Goal: Task Accomplishment & Management: Manage account settings

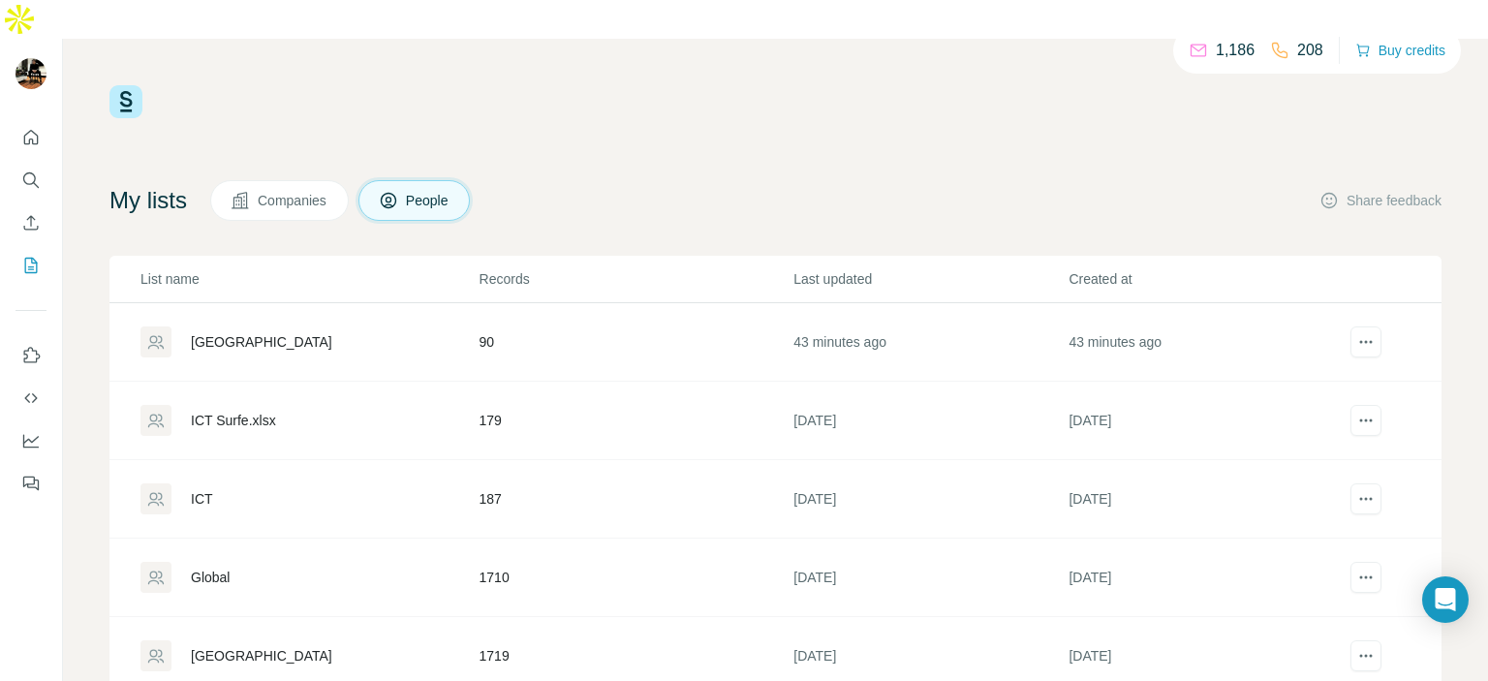
click at [1071, 180] on div "My lists Companies People Share feedback" at bounding box center [775, 200] width 1332 height 41
click at [35, 170] on icon "Search" at bounding box center [30, 179] width 19 height 19
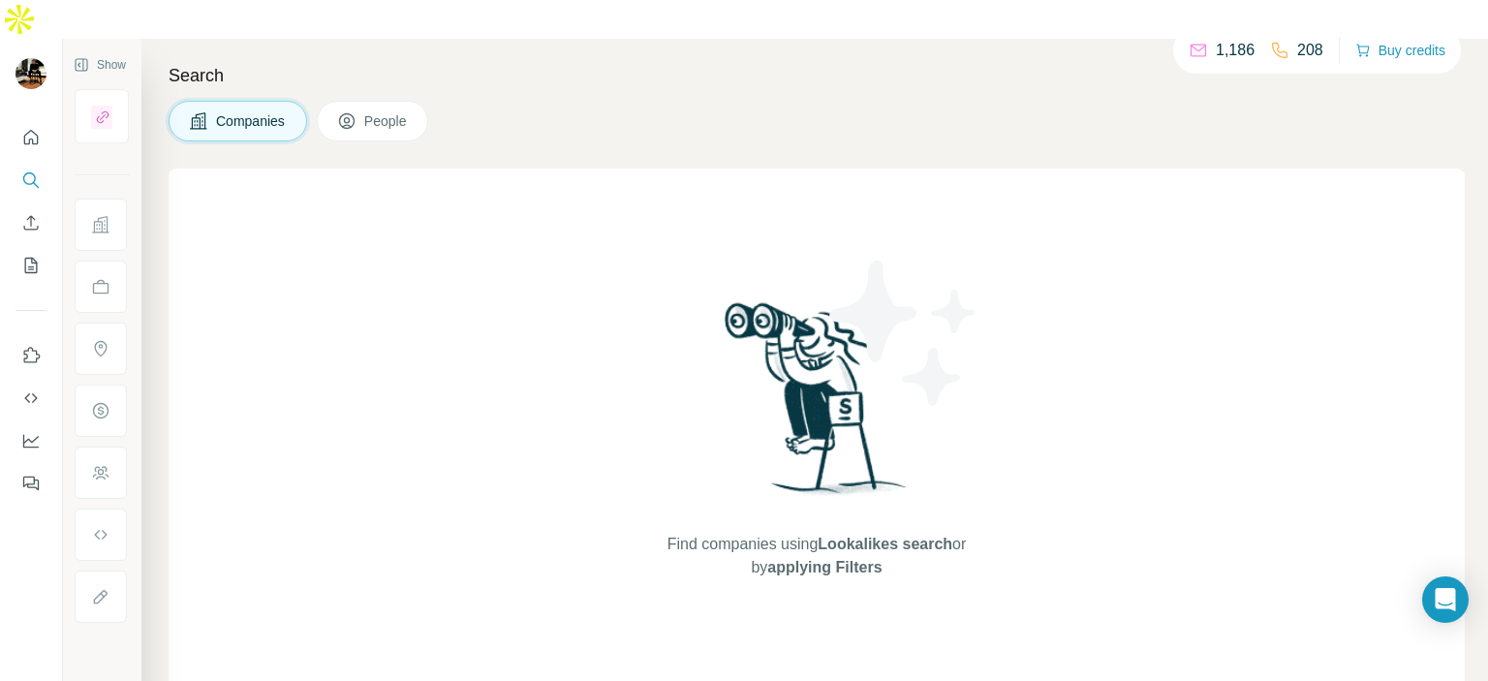
click at [385, 101] on button "People" at bounding box center [373, 121] width 112 height 41
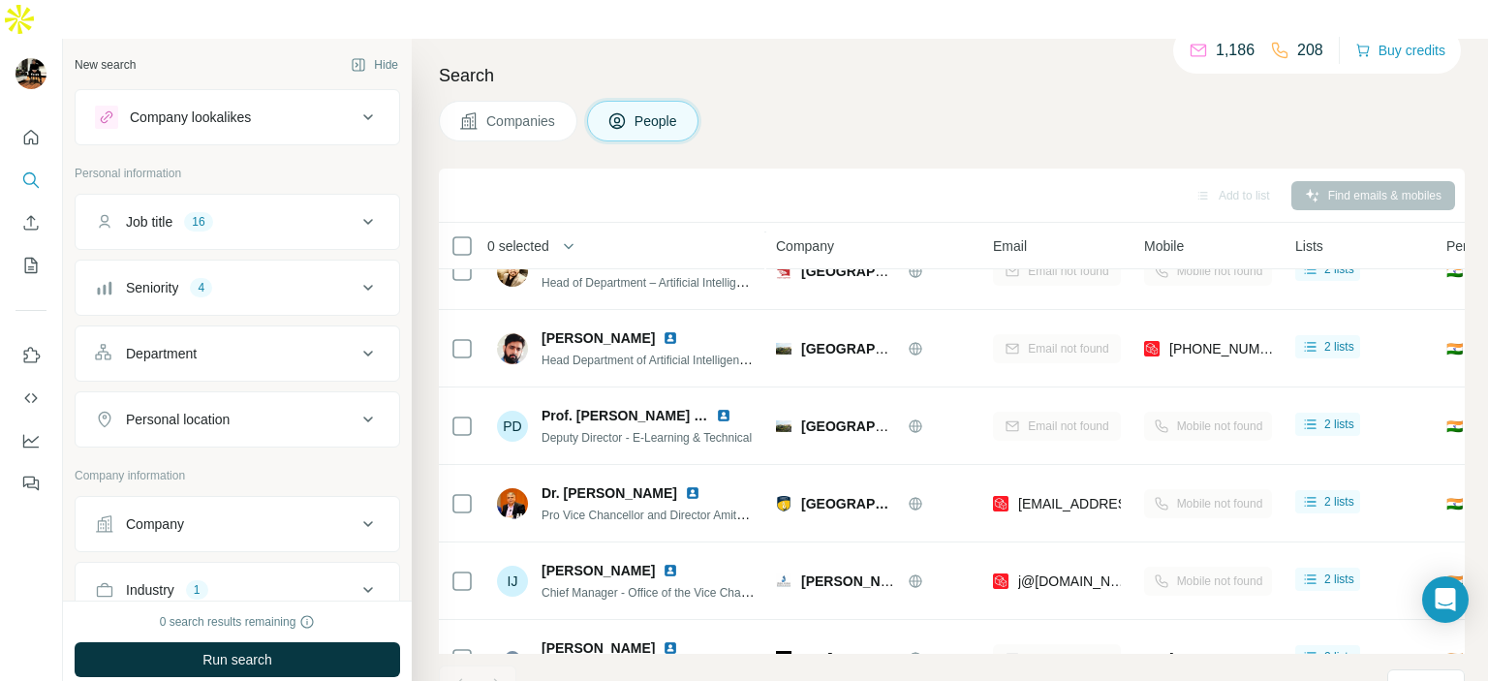
scroll to position [399, 0]
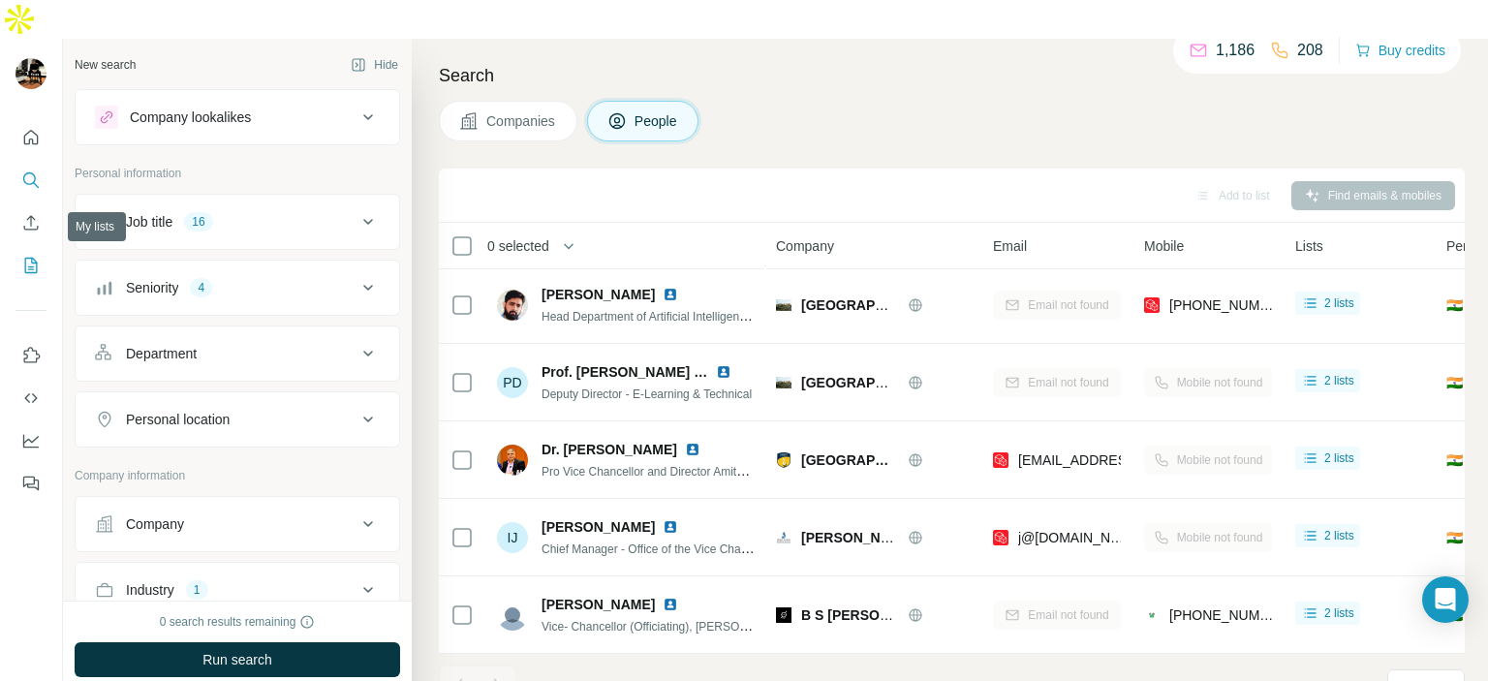
click at [35, 248] on button "My lists" at bounding box center [30, 265] width 31 height 35
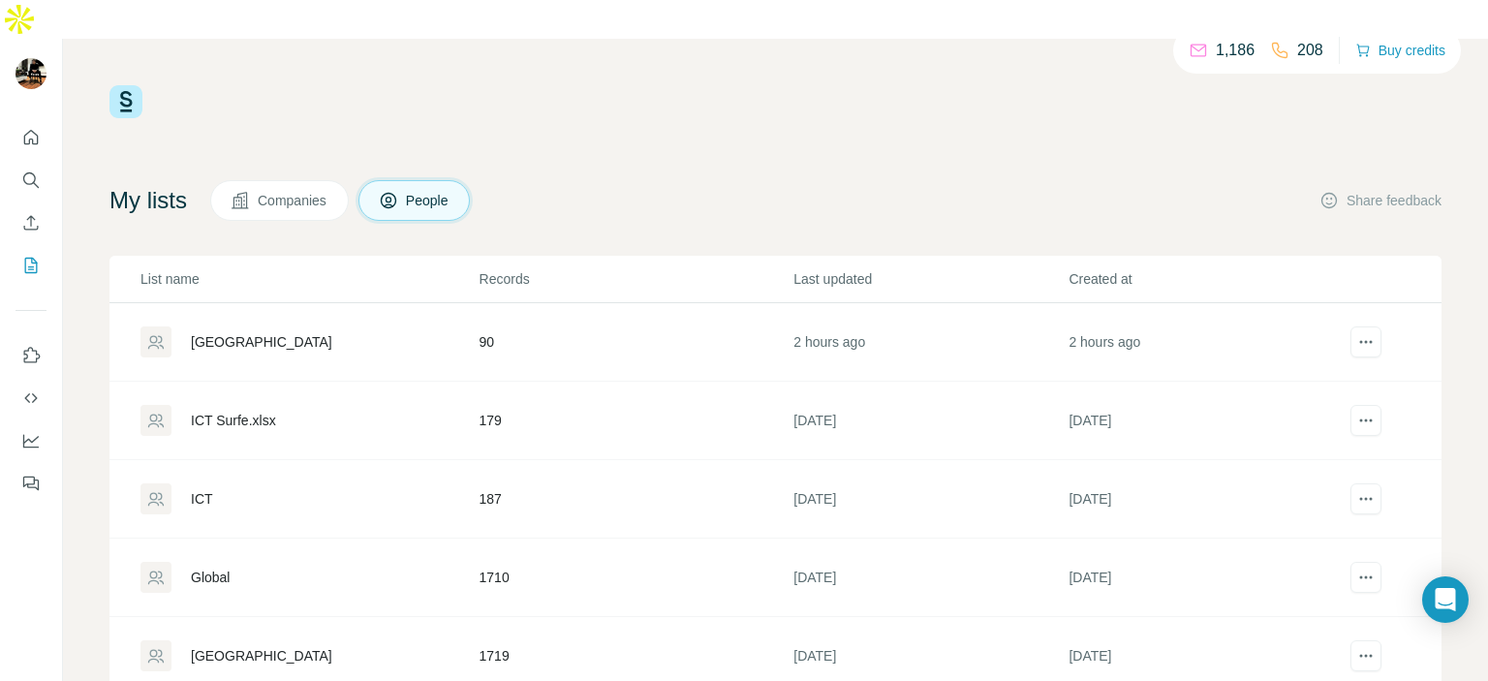
click at [826, 180] on div "My lists Companies People Share feedback" at bounding box center [775, 200] width 1332 height 41
drag, startPoint x: 740, startPoint y: 157, endPoint x: 748, endPoint y: 170, distance: 14.8
click at [743, 180] on div "My lists Companies People Share feedback" at bounding box center [775, 200] width 1332 height 41
click at [883, 126] on div "1,186 208 Buy credits My lists Companies People Share feedback List name Record…" at bounding box center [775, 432] width 1332 height 694
click at [1023, 180] on div "My lists Companies People Share feedback" at bounding box center [775, 200] width 1332 height 41
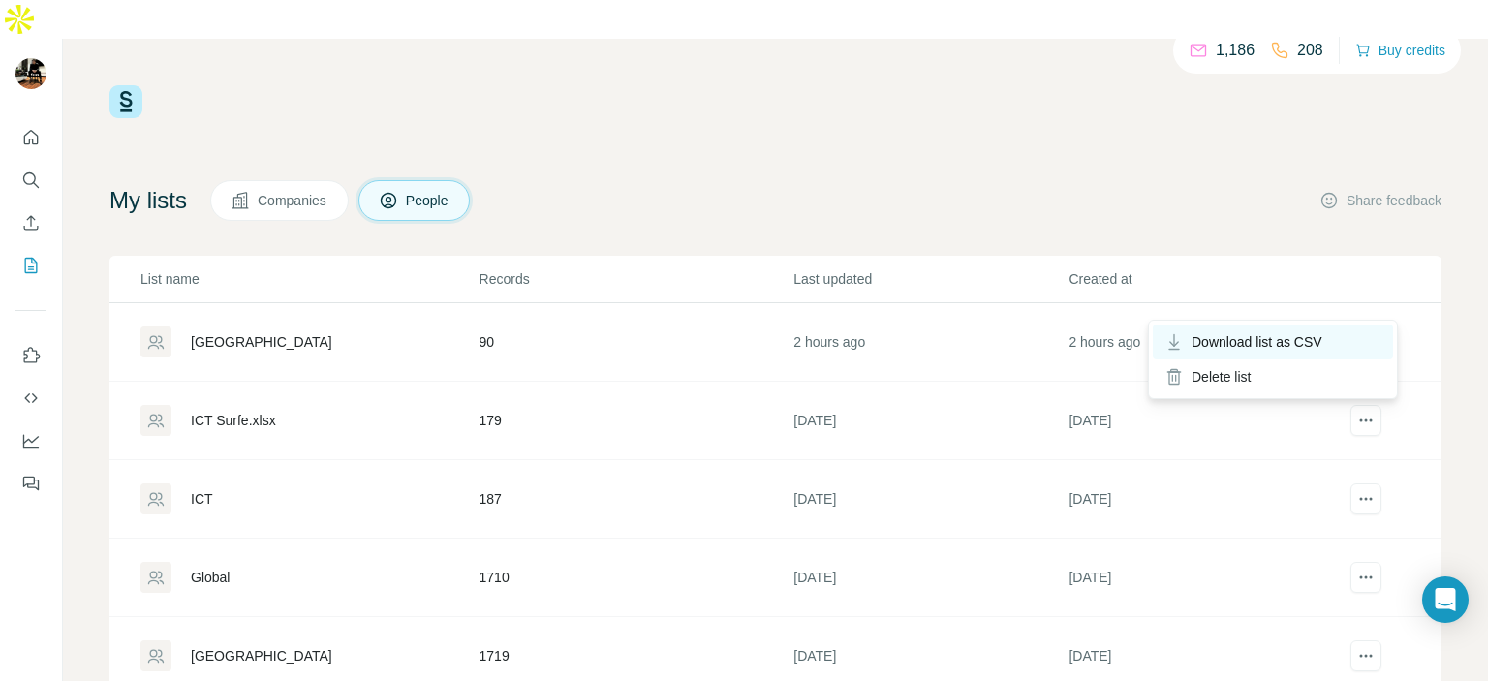
click at [1286, 342] on span "Download list as CSV" at bounding box center [1256, 341] width 131 height 19
